Goal: Download file/media

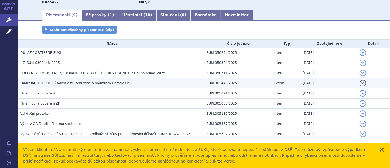
scroll to position [82, 0]
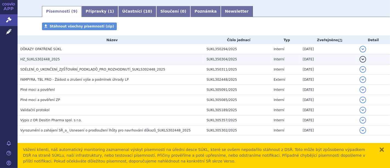
click at [48, 60] on span "HZ_SUKLS302448_2025" at bounding box center [40, 59] width 40 height 4
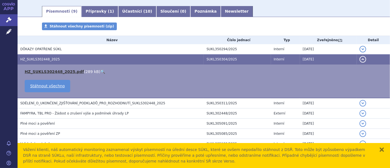
click at [57, 72] on link "HZ_SUKLS302448_2025.pdf" at bounding box center [54, 71] width 59 height 4
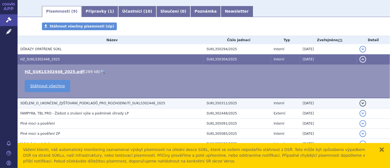
click at [86, 103] on span "SDĚLENÍ_O_UKONČENÍ_ZJIŠŤOVÁNÍ_PODKLADŮ_PRO_ROZHODNUTÍ_SUKLS302448_2025" at bounding box center [92, 103] width 145 height 4
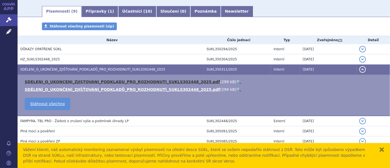
click at [121, 82] on link "SDELENI_O_UKONCENI_ZJISTOVANI_PODKLADU_PRO_ROZHODNUTI_SUKLS302448_2025.pdf" at bounding box center [123, 82] width 196 height 4
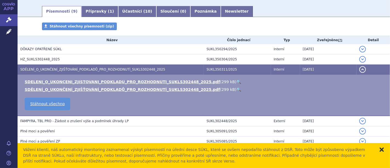
click at [382, 150] on button "zavřít" at bounding box center [382, 149] width 5 height 5
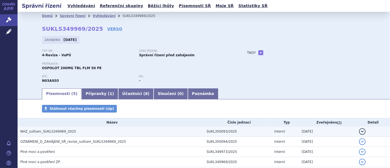
click at [52, 131] on span "NHZ_sultiam_SUKLS349969_2025" at bounding box center [48, 132] width 56 height 4
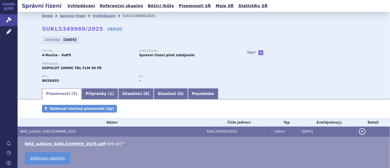
scroll to position [61, 0]
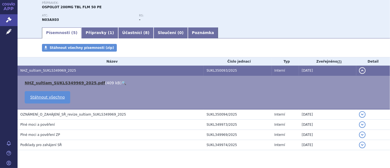
click at [83, 84] on link "NHZ_sultiam_SUKLS349969_2025.pdf" at bounding box center [65, 83] width 80 height 4
